Goal: Complete application form: Complete application form

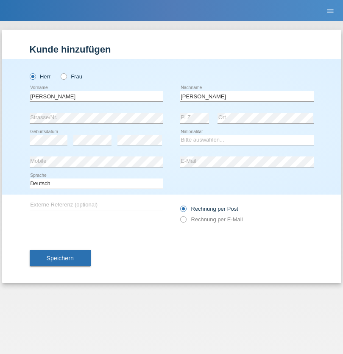
type input "[PERSON_NAME]"
select select "PL"
select select "C"
select select "11"
select select "03"
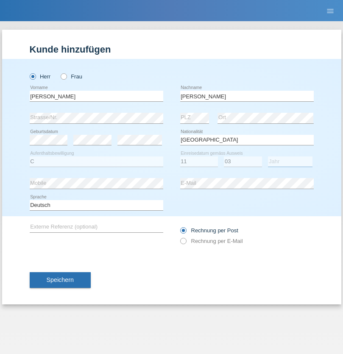
select select "2021"
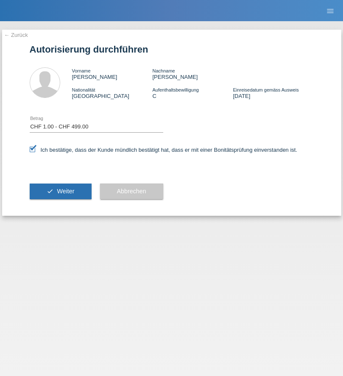
select select "1"
click at [60, 191] on span "Weiter" at bounding box center [65, 191] width 17 height 7
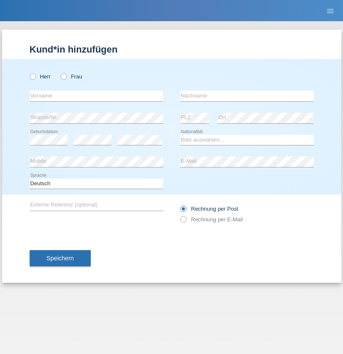
radio input "true"
click at [96, 96] on input "text" at bounding box center [97, 96] width 134 height 11
type input "[PERSON_NAME]"
click at [247, 96] on input "text" at bounding box center [247, 96] width 134 height 11
type input "Koré"
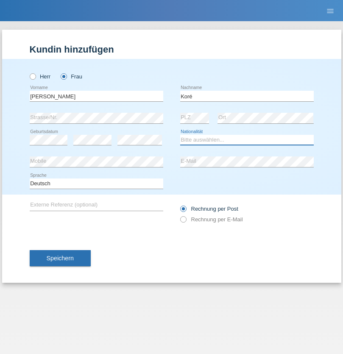
select select "MG"
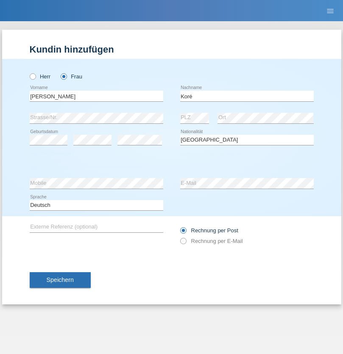
select select "C"
select select "23"
select select "02"
select select "1999"
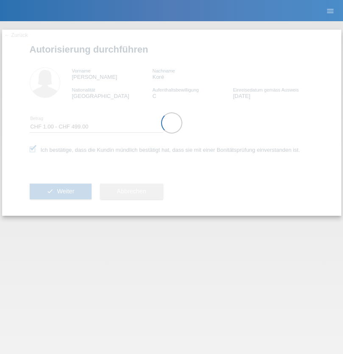
select select "1"
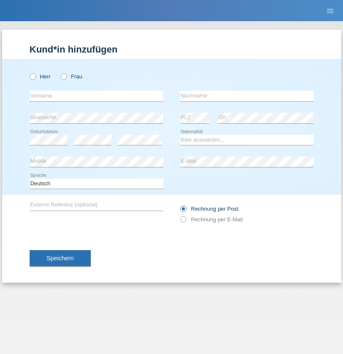
radio input "true"
click at [96, 96] on input "text" at bounding box center [97, 96] width 134 height 11
type input "Ismail"
click at [247, 96] on input "text" at bounding box center [247, 96] width 134 height 11
type input "Benhayoun"
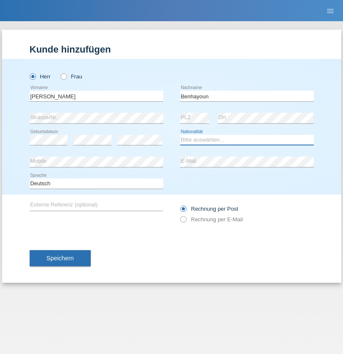
select select "GF"
select select "C"
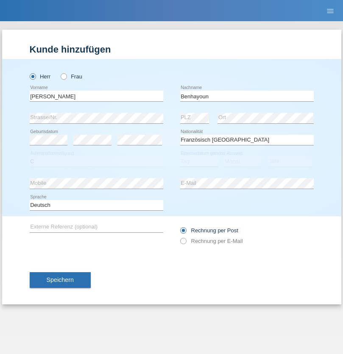
select select "15"
select select "07"
select select "2021"
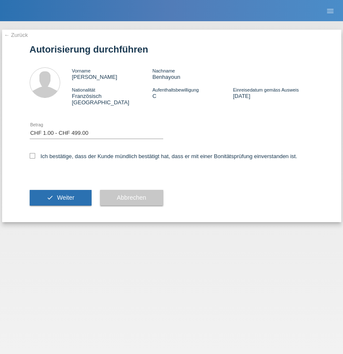
select select "1"
checkbox input "true"
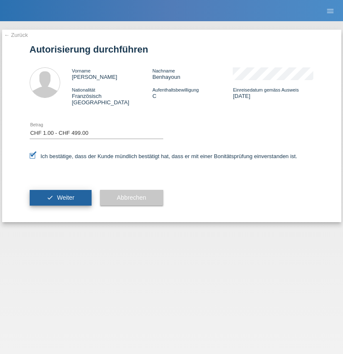
click at [60, 194] on span "Weiter" at bounding box center [65, 197] width 17 height 7
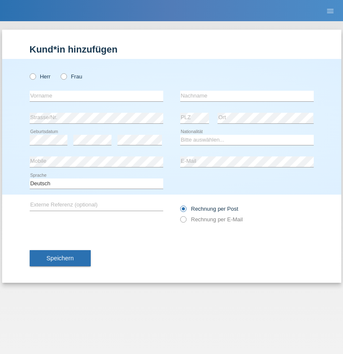
radio input "true"
click at [96, 96] on input "text" at bounding box center [97, 96] width 134 height 11
type input "[PERSON_NAME]"
click at [247, 96] on input "text" at bounding box center [247, 96] width 134 height 11
type input "Hager"
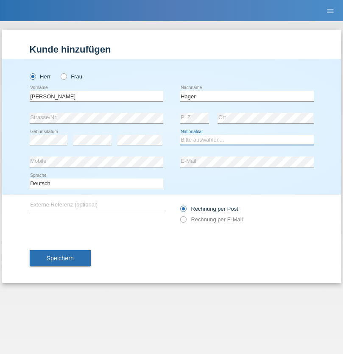
select select "CH"
